Goal: Navigation & Orientation: Find specific page/section

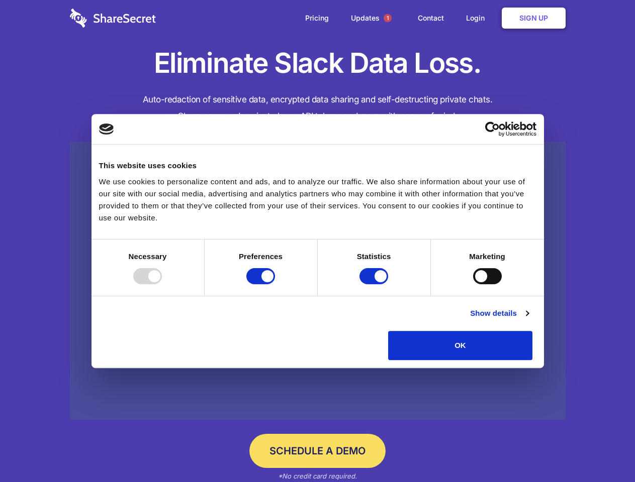
click at [162, 284] on div at bounding box center [147, 276] width 29 height 16
click at [275, 284] on input "Preferences" at bounding box center [260, 276] width 29 height 16
checkbox input "false"
click at [375, 284] on input "Statistics" at bounding box center [373, 276] width 29 height 16
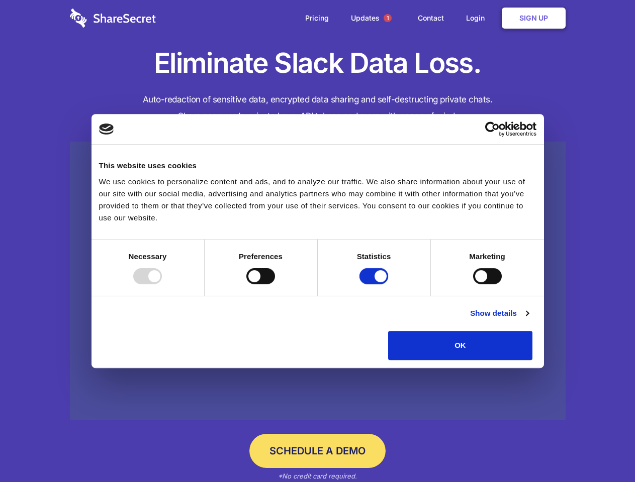
checkbox input "false"
click at [473, 284] on input "Marketing" at bounding box center [487, 276] width 29 height 16
checkbox input "true"
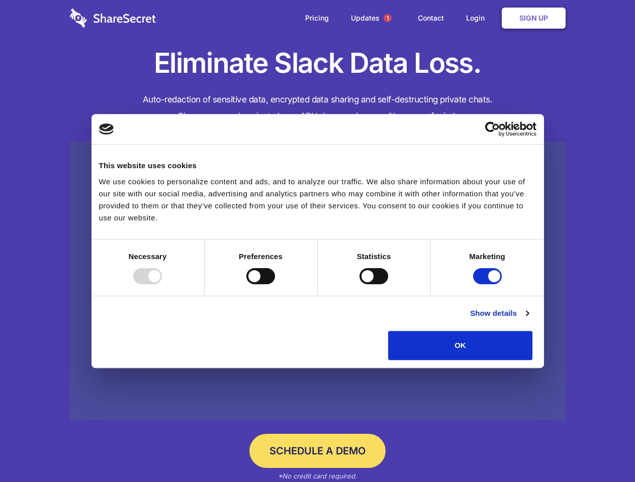
click at [528, 320] on link "Show details" at bounding box center [499, 314] width 58 height 12
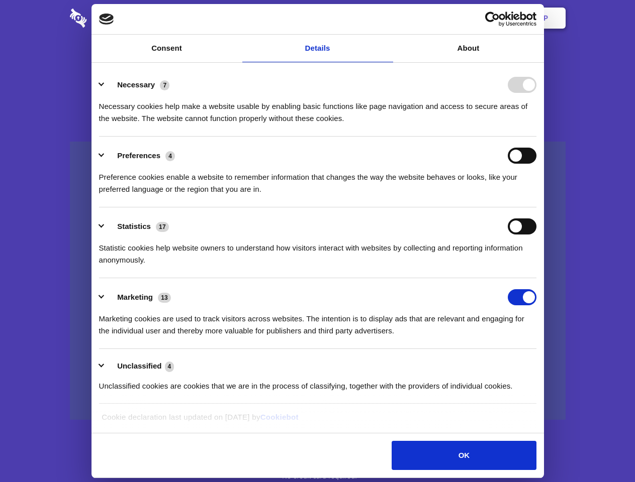
click at [536, 137] on li "Necessary 7 Necessary cookies help make a website usable by enabling basic func…" at bounding box center [317, 101] width 437 height 71
click at [387, 18] on span "1" at bounding box center [387, 18] width 8 height 8
